Goal: Transaction & Acquisition: Purchase product/service

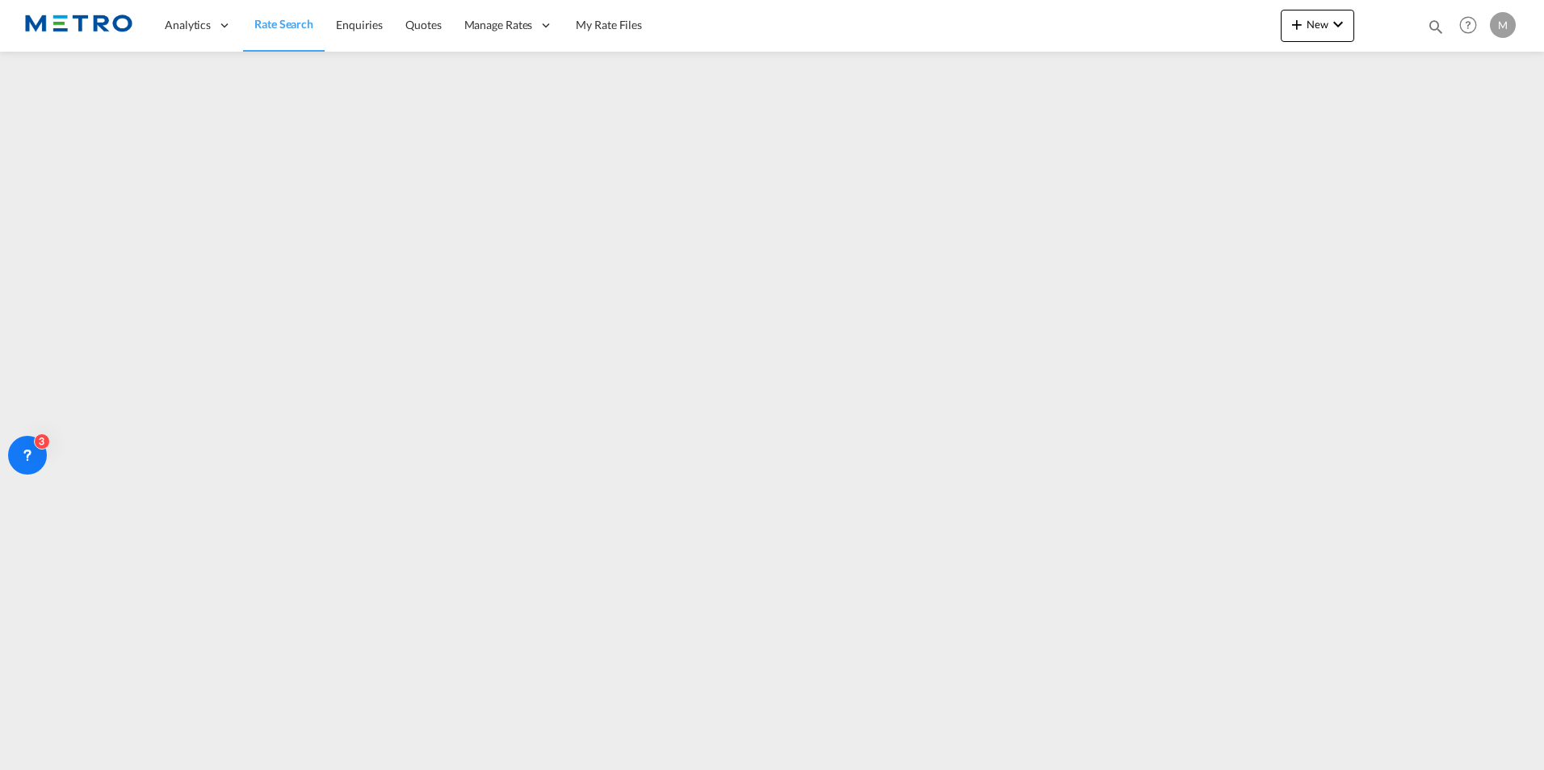
click at [271, 31] on span "Rate Search" at bounding box center [283, 24] width 59 height 16
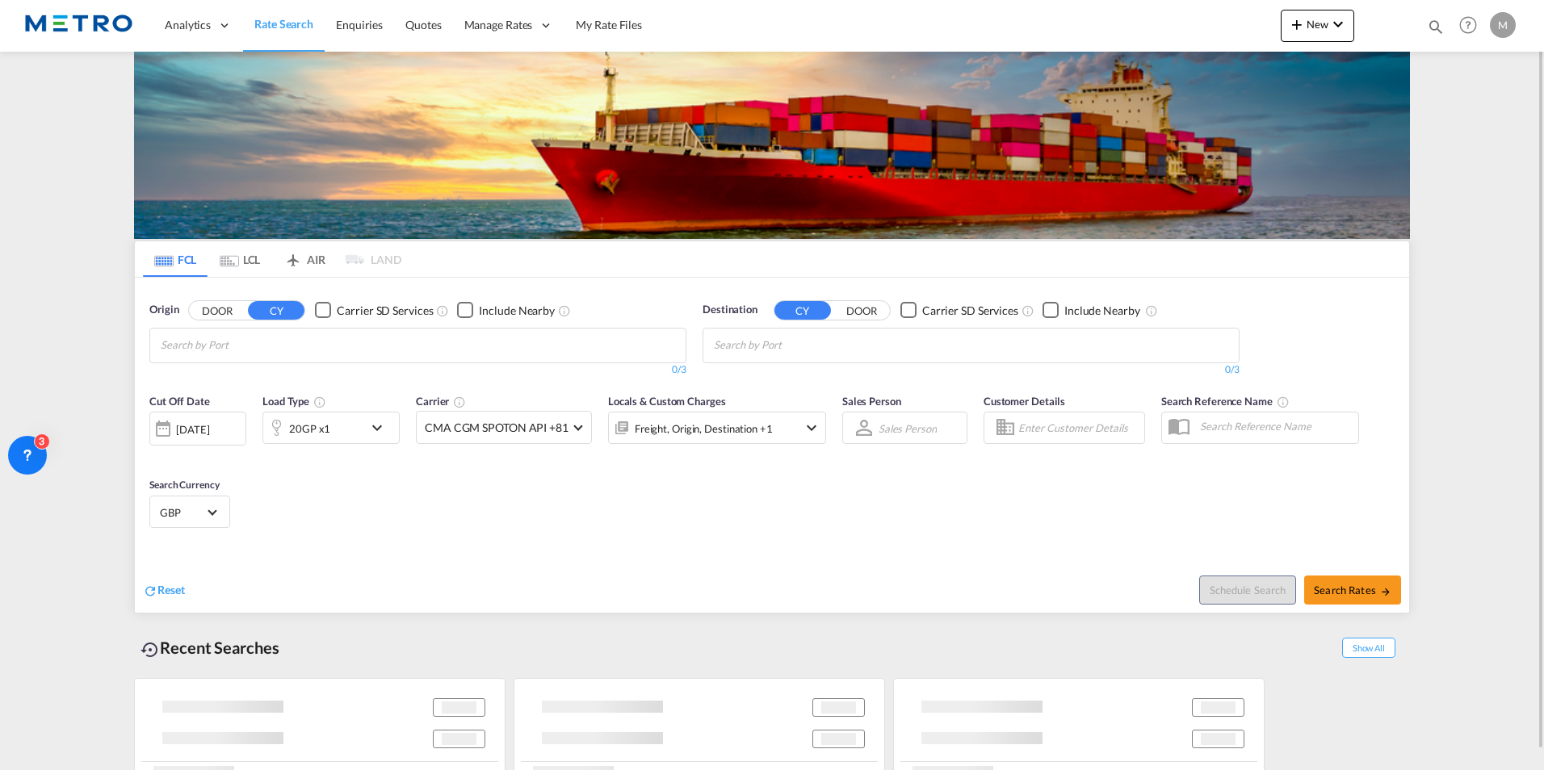
click at [162, 581] on div "Reset" at bounding box center [459, 578] width 633 height 44
click at [166, 590] on span "Reset" at bounding box center [170, 590] width 27 height 14
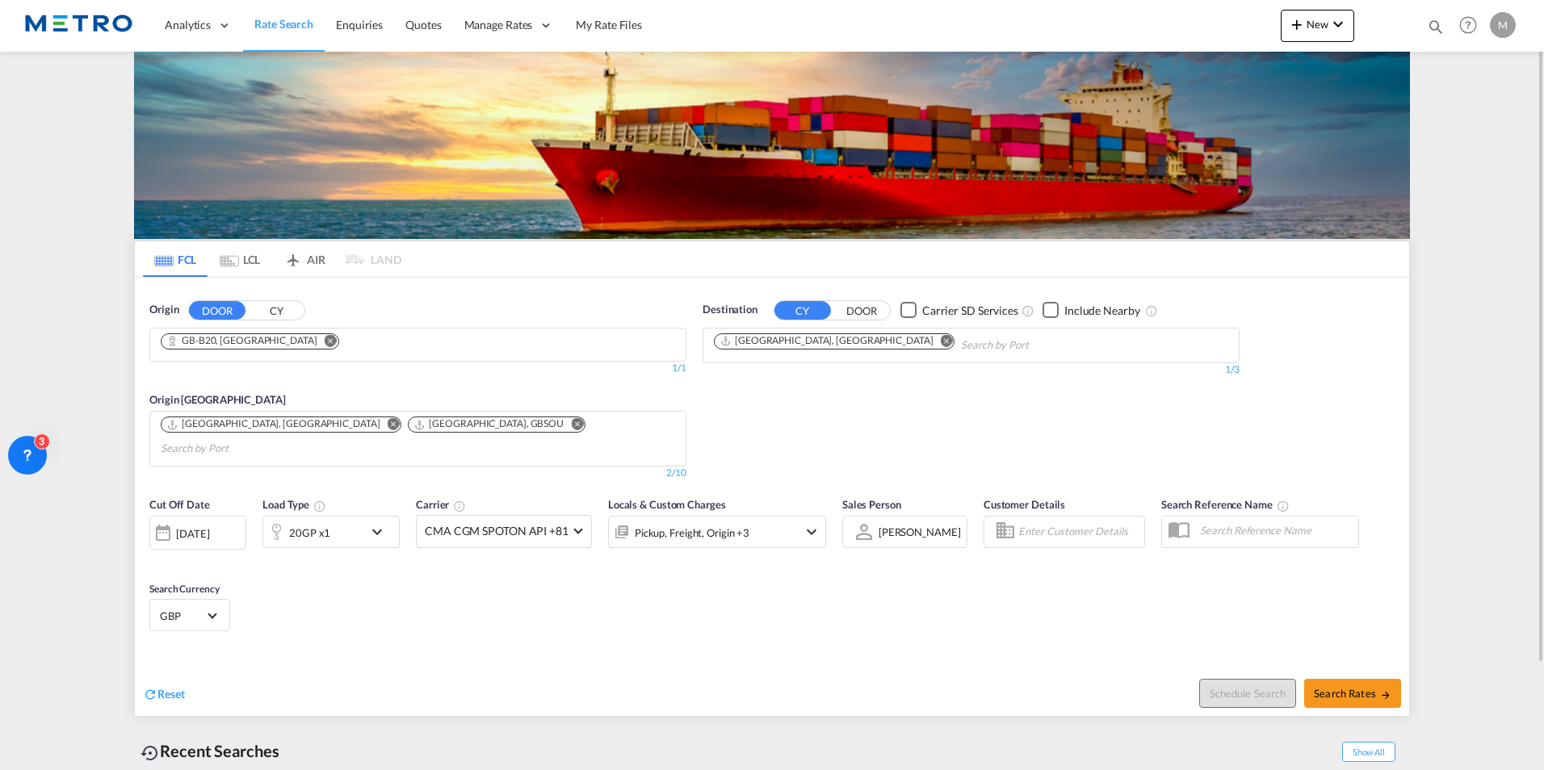
click at [464, 304] on div "Origin DOOR CY" at bounding box center [417, 310] width 537 height 16
click at [325, 339] on md-icon "Remove" at bounding box center [331, 340] width 12 height 12
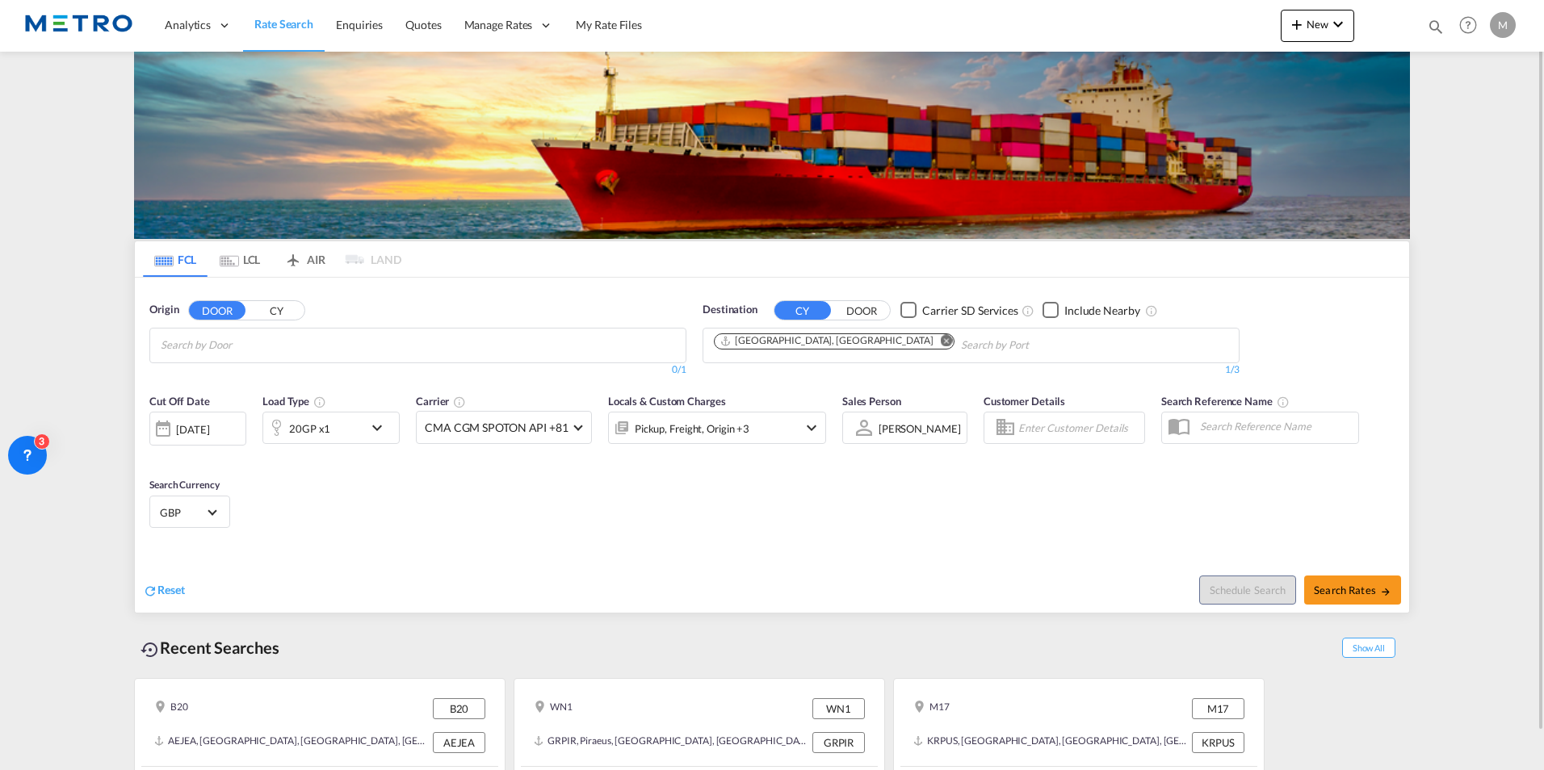
click at [941, 338] on md-icon "Remove" at bounding box center [947, 340] width 12 height 12
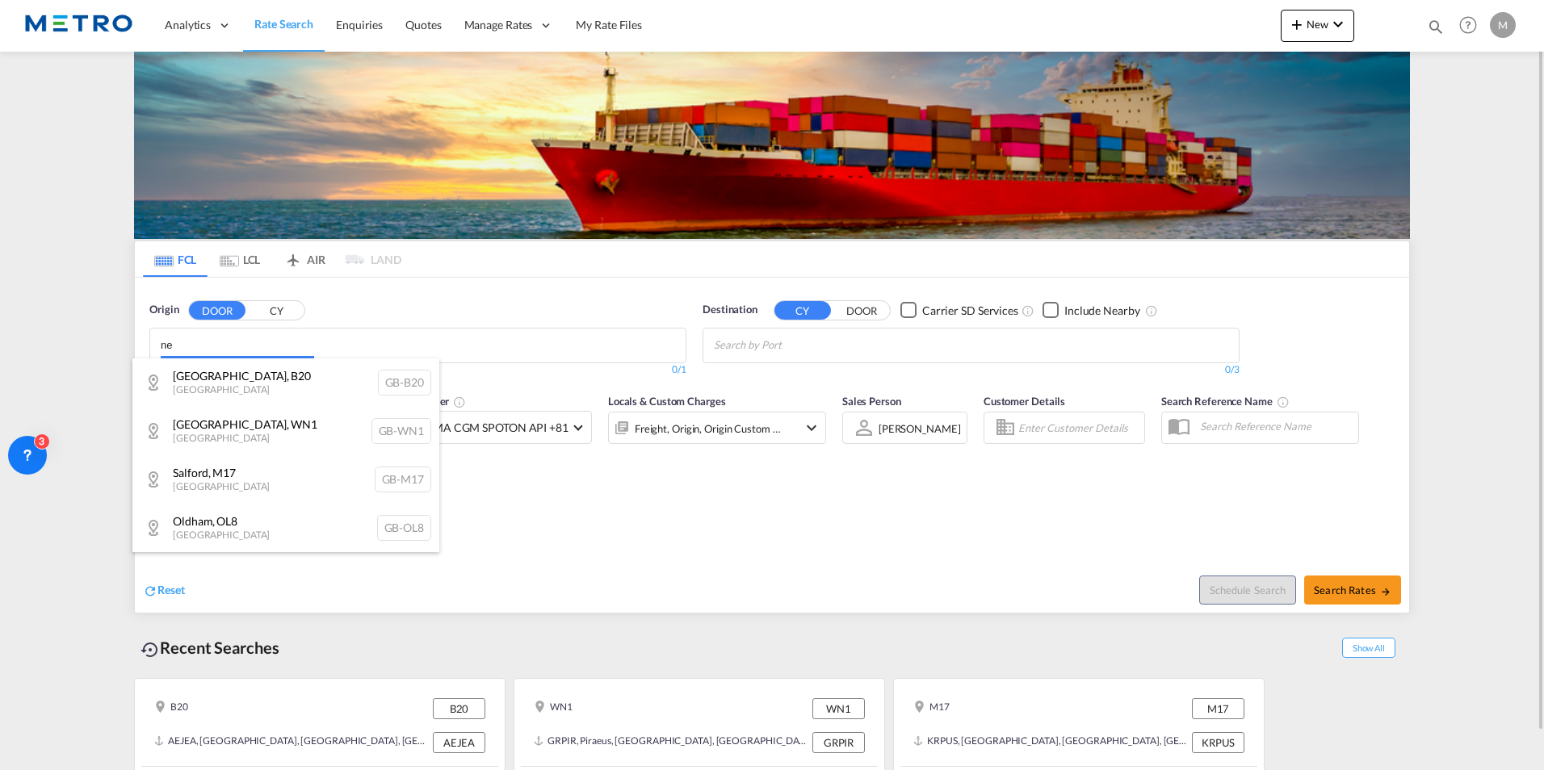
type input "n"
drag, startPoint x: 320, startPoint y: 346, endPoint x: 63, endPoint y: 341, distance: 256.9
drag, startPoint x: 215, startPoint y: 341, endPoint x: 146, endPoint y: 343, distance: 68.7
type input "T"
type input "KINGSTEI"
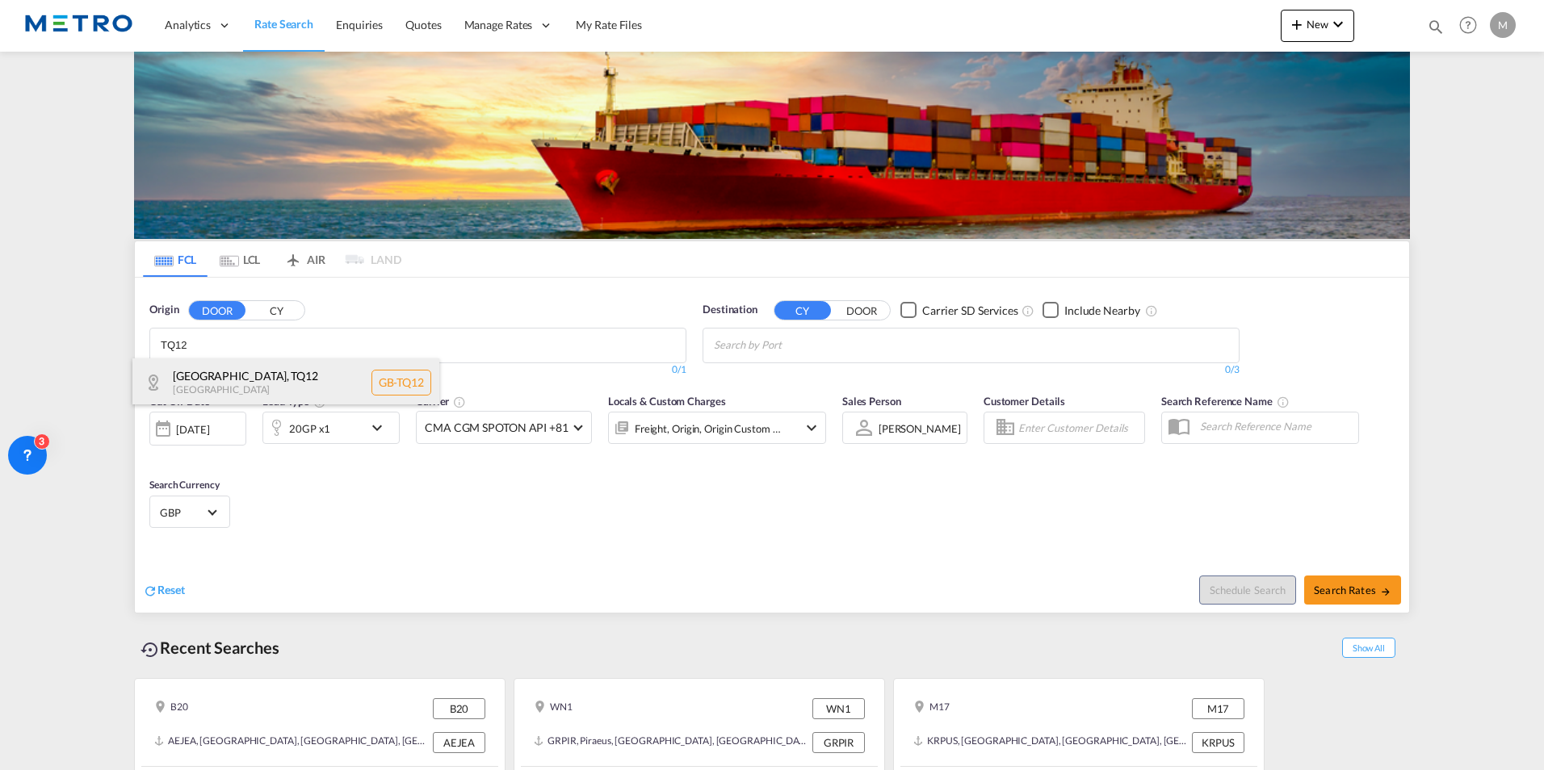
type input "TQ12"
click at [279, 383] on div "Teignbridge , TQ12 [GEOGRAPHIC_DATA] [GEOGRAPHIC_DATA]-TQ12" at bounding box center [285, 383] width 307 height 48
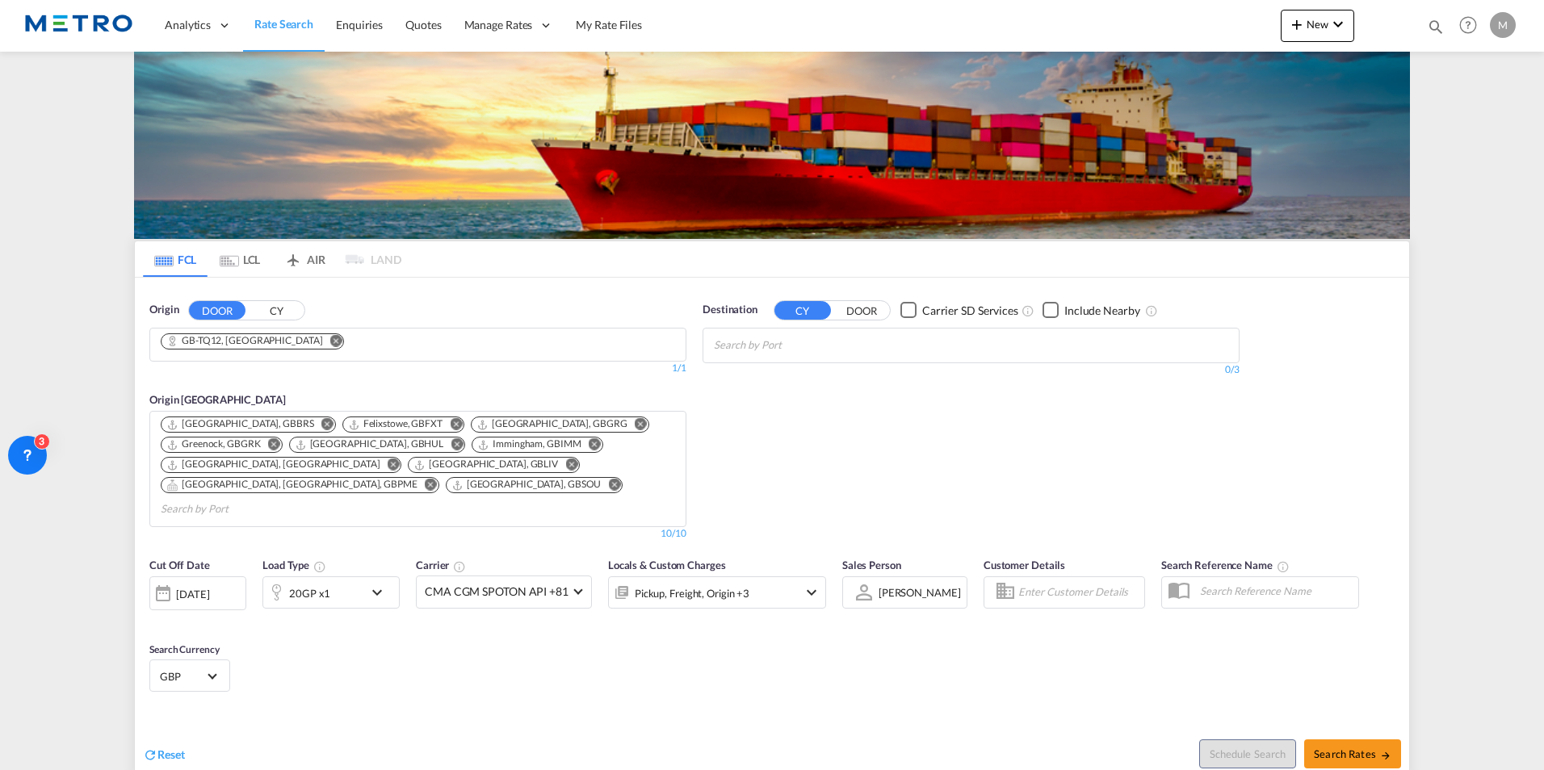
click at [779, 350] on body "Analytics Reports Dashboard Rate Search Enquiries Quotes" at bounding box center [772, 385] width 1544 height 770
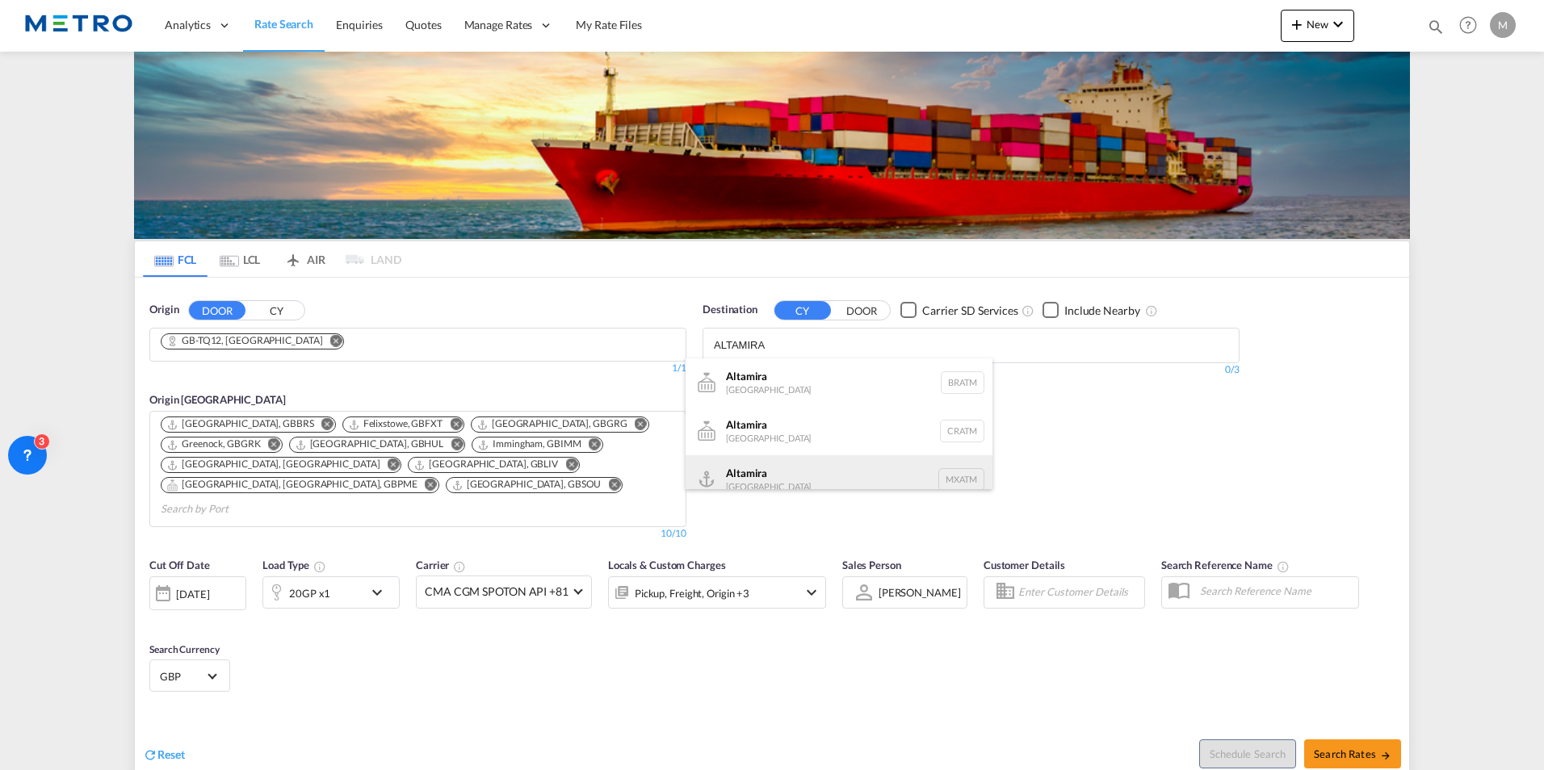
type input "ALTAMIRA"
click at [751, 468] on div "Altamira [GEOGRAPHIC_DATA] MXATM" at bounding box center [839, 480] width 307 height 48
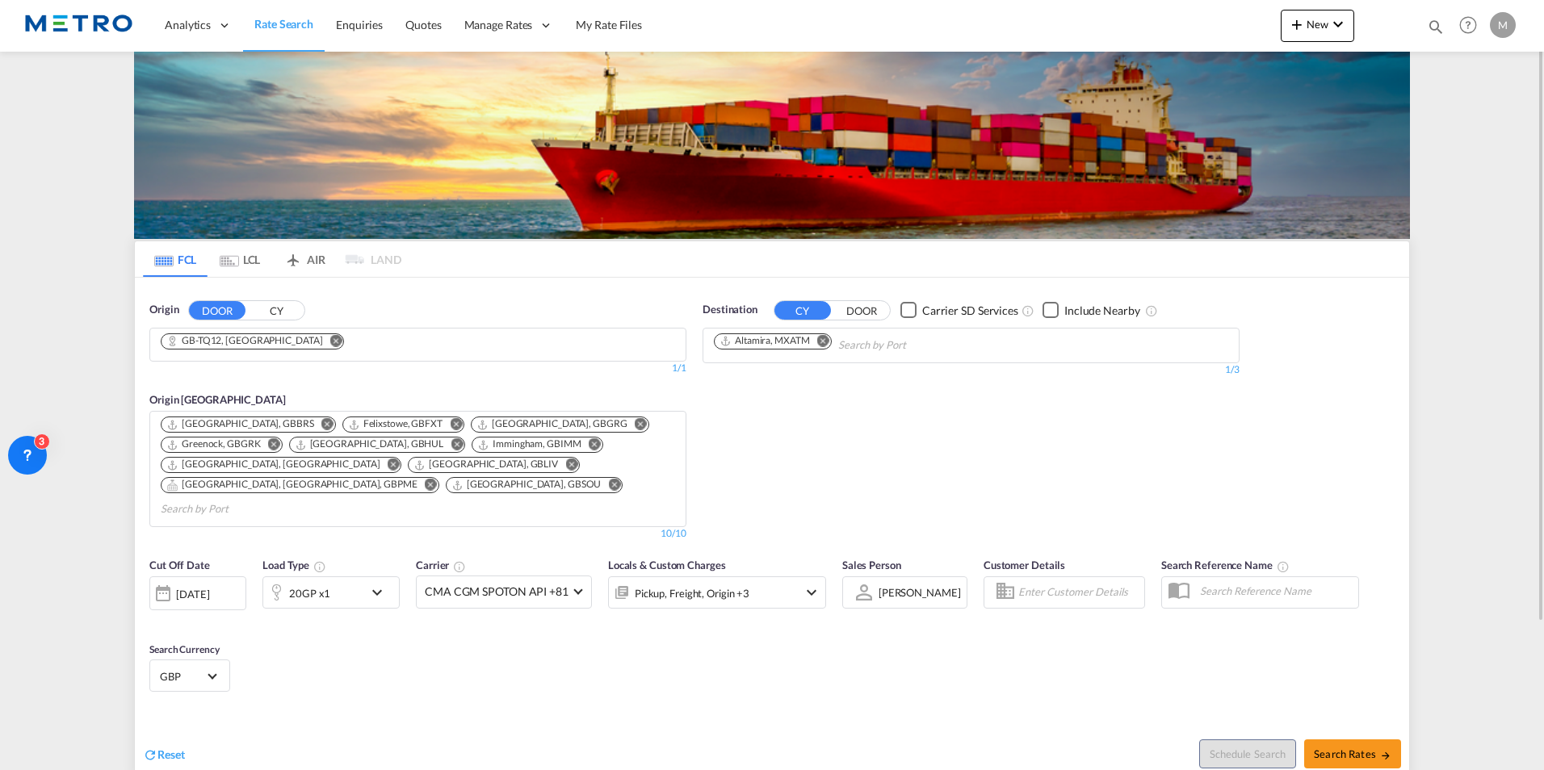
drag, startPoint x: 737, startPoint y: 429, endPoint x: 804, endPoint y: 463, distance: 75.8
click at [1379, 758] on ms-widget-front "FCL LCL AIR LAND FCL LCL AIR LAND Origin DOOR [GEOGRAPHIC_DATA] GB-TQ12, [GEOGR…" at bounding box center [772, 510] width 1276 height 538
click at [1388, 750] on md-icon "icon-arrow-right" at bounding box center [1385, 755] width 11 height 11
type input "TQ12 to MXATM / [DATE]"
